Goal: Book appointment/travel/reservation

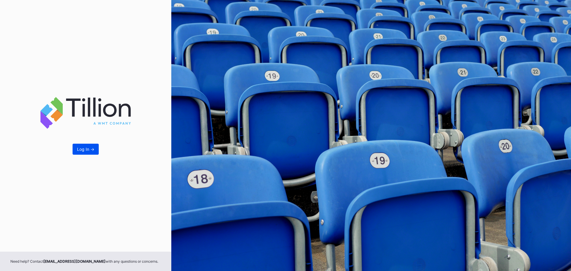
click at [89, 151] on div "Log In ->" at bounding box center [85, 149] width 17 height 5
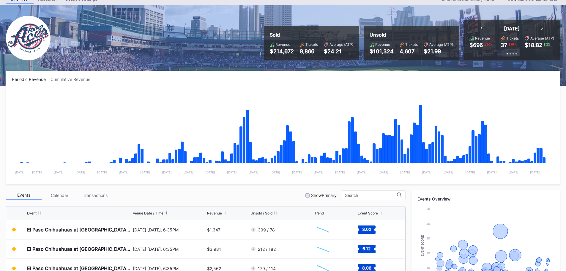
scroll to position [59, 0]
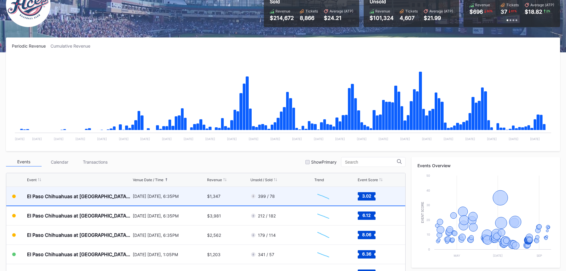
click at [143, 194] on div "[DATE] [DATE], 6:35PM" at bounding box center [169, 196] width 73 height 5
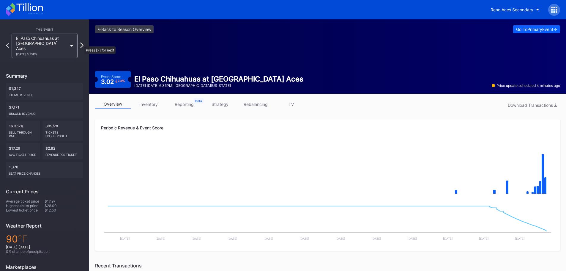
click at [81, 43] on icon at bounding box center [81, 46] width 3 height 6
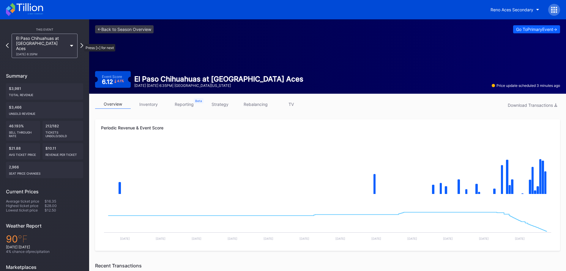
click at [80, 41] on div "El Paso Chihuahuas at [GEOGRAPHIC_DATA] Aces [DATE] 6:35PM" at bounding box center [45, 46] width 72 height 24
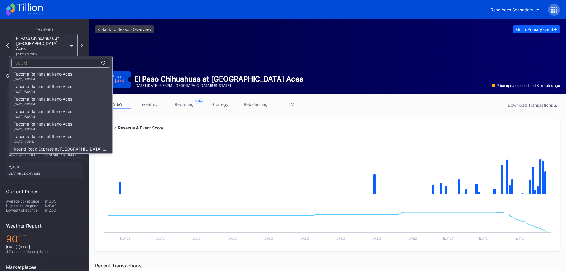
scroll to position [762, 0]
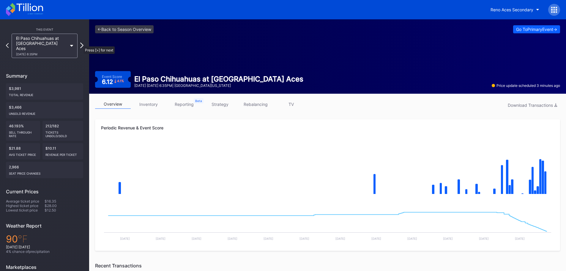
click at [81, 43] on icon at bounding box center [81, 46] width 3 height 6
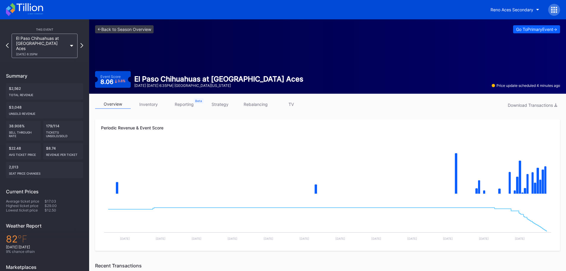
click at [79, 40] on div "El Paso Chihuahuas at [GEOGRAPHIC_DATA] Aces [DATE] 6:35PM" at bounding box center [45, 46] width 72 height 24
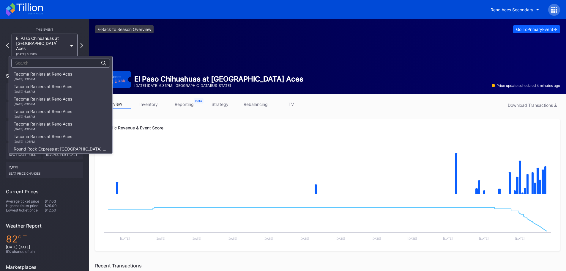
scroll to position [774, 0]
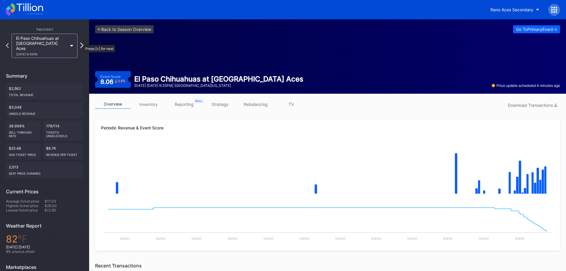
click at [81, 43] on icon at bounding box center [81, 46] width 3 height 6
